Goal: Obtain resource: Obtain resource

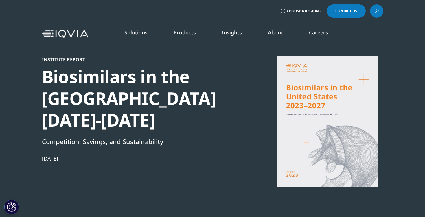
click at [212, 50] on div "Institute Report Biosimilars in the [GEOGRAPHIC_DATA] [DATE]-[DATE] Competition…" at bounding box center [212, 117] width 341 height 235
click at [239, 168] on div "Institute Report Biosimilars in the [GEOGRAPHIC_DATA] [DATE]-[DATE] Competition…" at bounding box center [141, 137] width 198 height 163
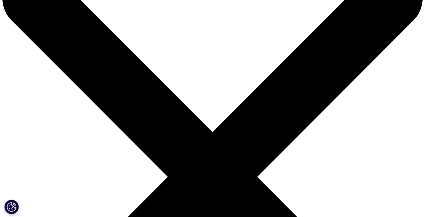
scroll to position [42, 0]
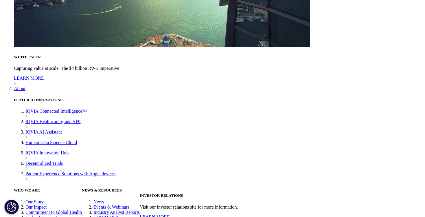
scroll to position [2019, 0]
